Goal: Task Accomplishment & Management: Use online tool/utility

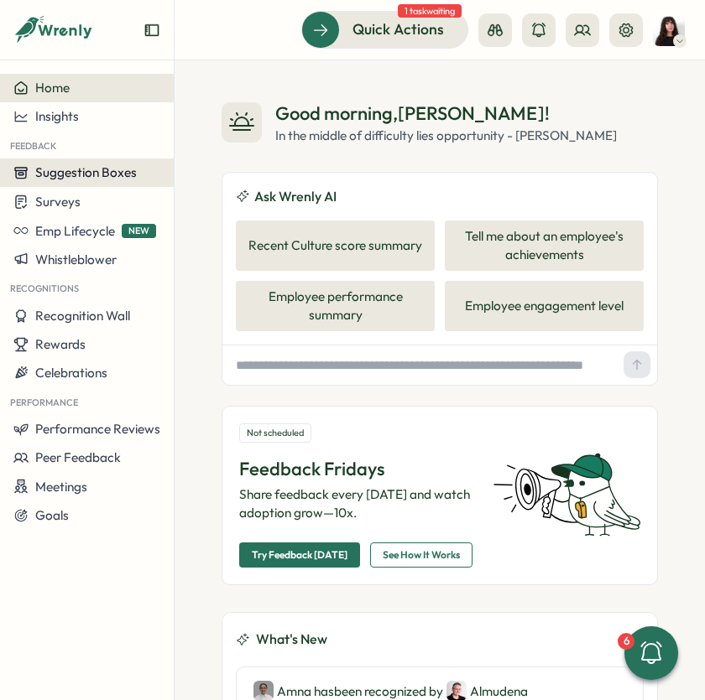
click at [75, 180] on span "Suggestion Boxes" at bounding box center [86, 172] width 102 height 16
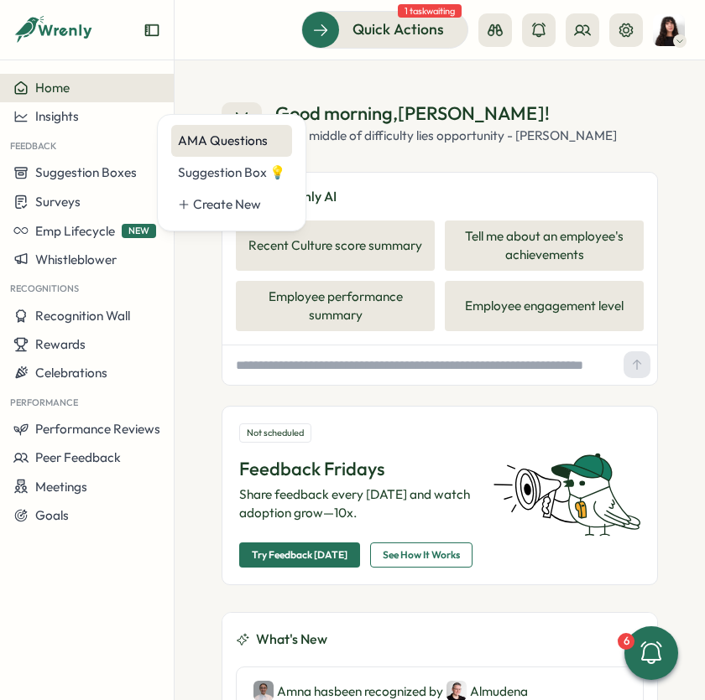
click at [230, 148] on div "AMA Questions" at bounding box center [231, 141] width 107 height 18
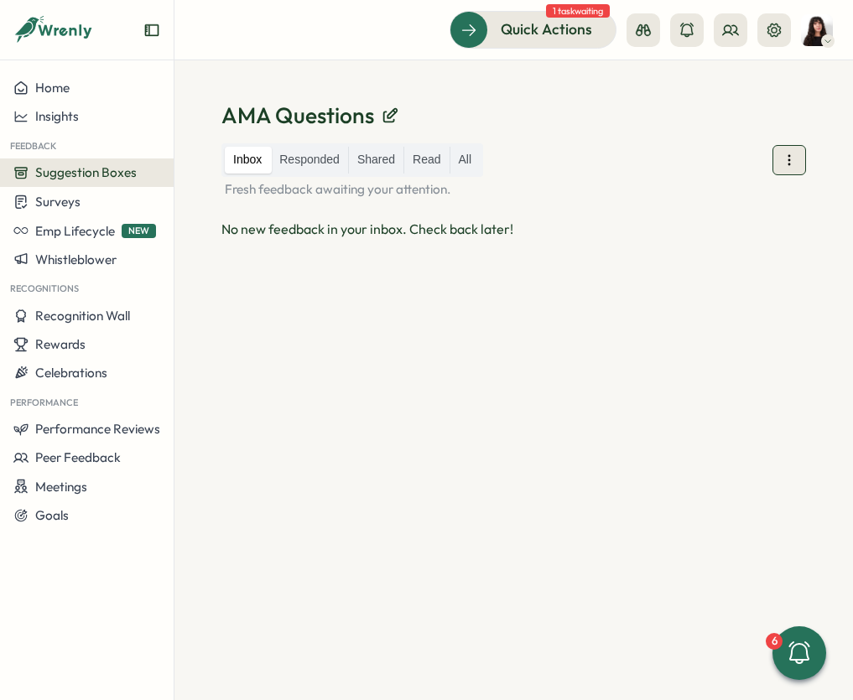
click at [791, 174] on button at bounding box center [790, 160] width 34 height 30
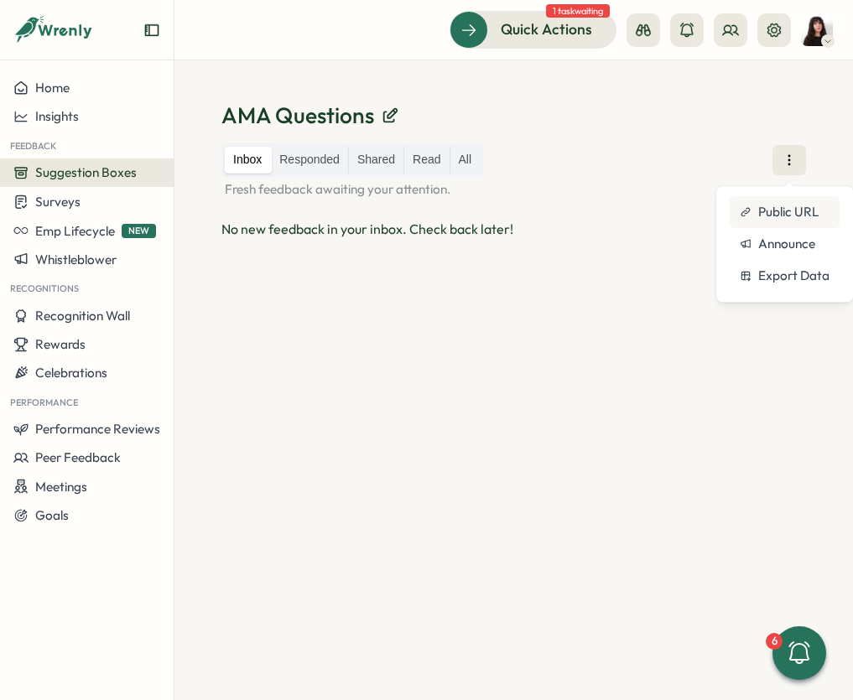
click at [779, 206] on span "Public URL" at bounding box center [788, 212] width 61 height 18
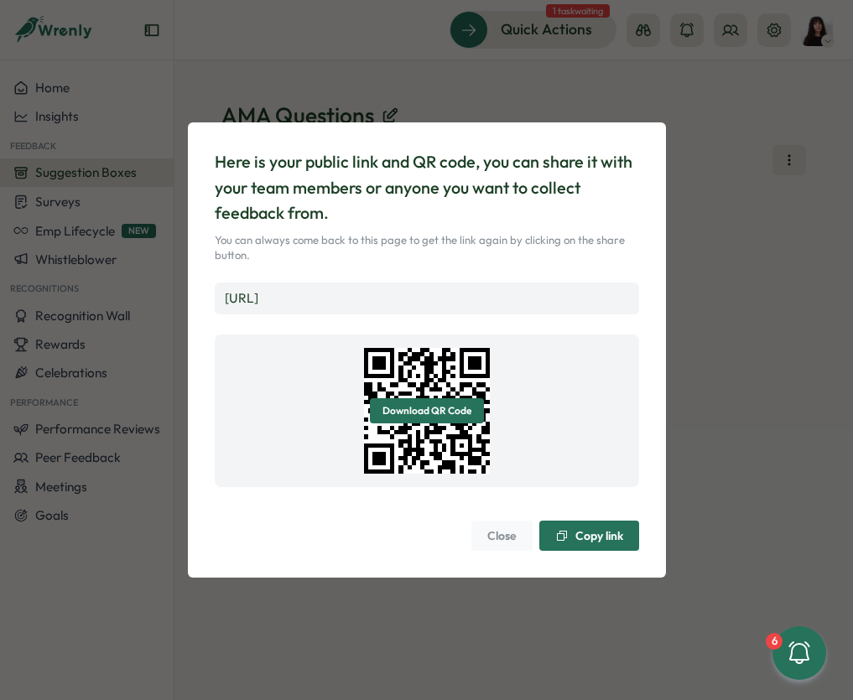
click at [591, 538] on span "Copy link" at bounding box center [599, 536] width 48 height 12
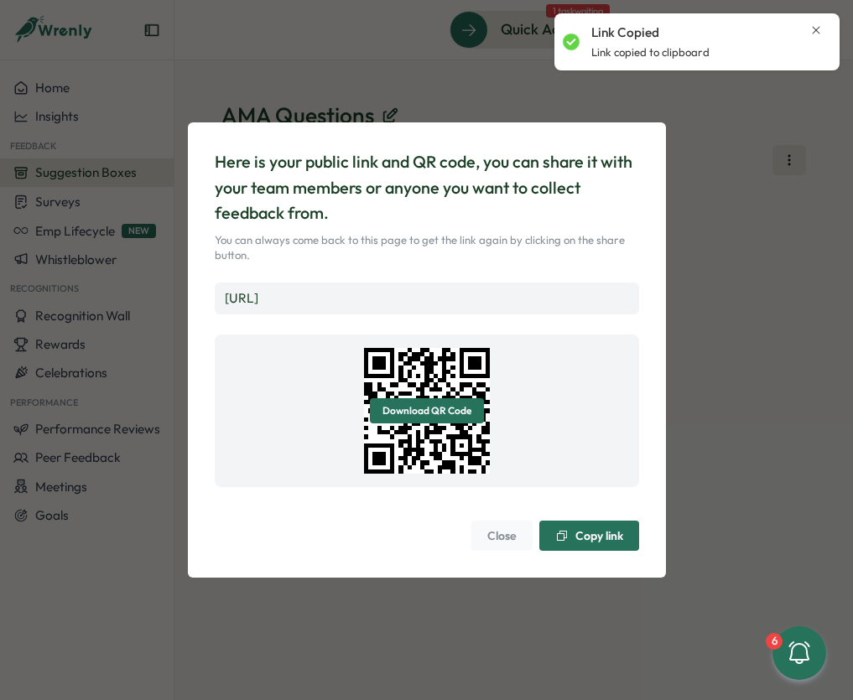
click at [502, 543] on span "Close" at bounding box center [501, 536] width 29 height 29
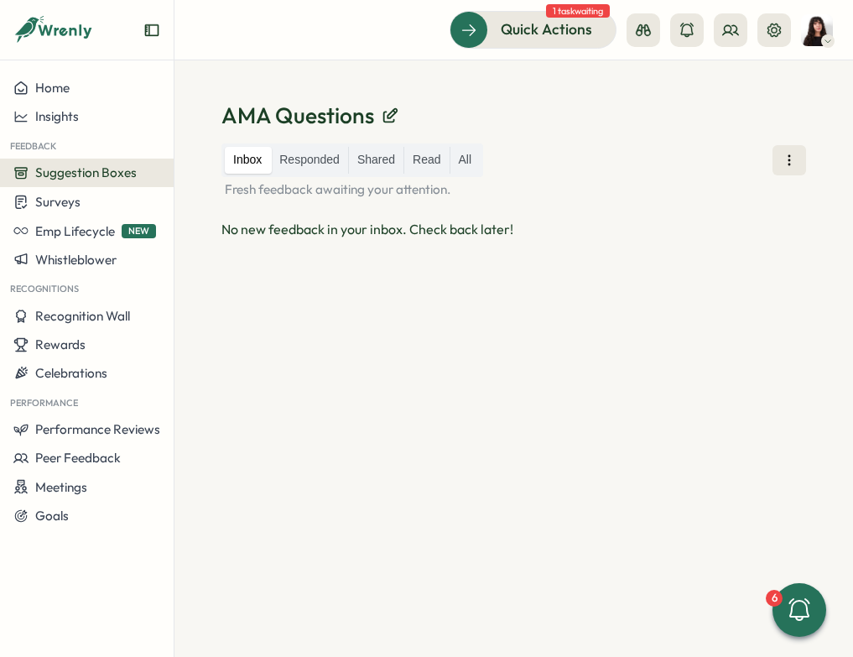
click at [153, 37] on icon "Expand sidebar" at bounding box center [151, 30] width 17 height 17
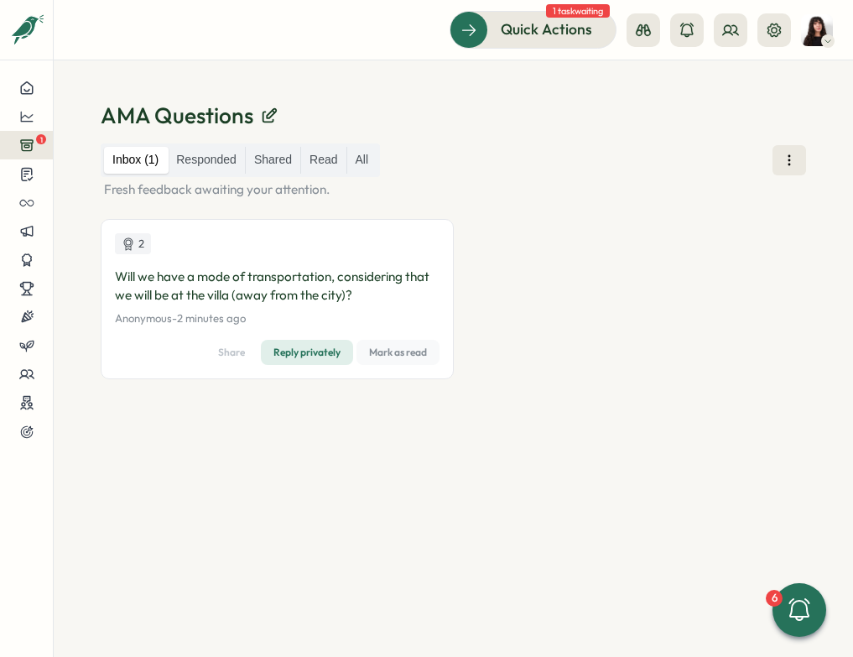
click at [461, 373] on div "2 Will we have a mode of transportation, considering that we will be at the vil…" at bounding box center [453, 309] width 705 height 180
click at [409, 357] on span "Mark as read" at bounding box center [398, 352] width 58 height 23
